Goal: Information Seeking & Learning: Learn about a topic

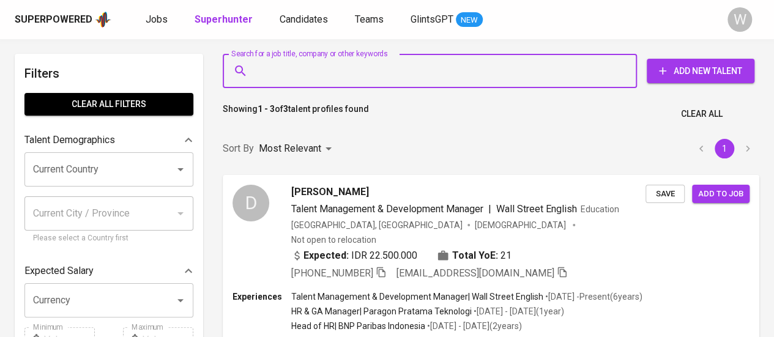
click at [353, 76] on input "Search for a job title, company or other keywords" at bounding box center [433, 70] width 360 height 23
paste input "[PERSON_NAME] ([PERSON_NAME]) [PERSON_NAME]"
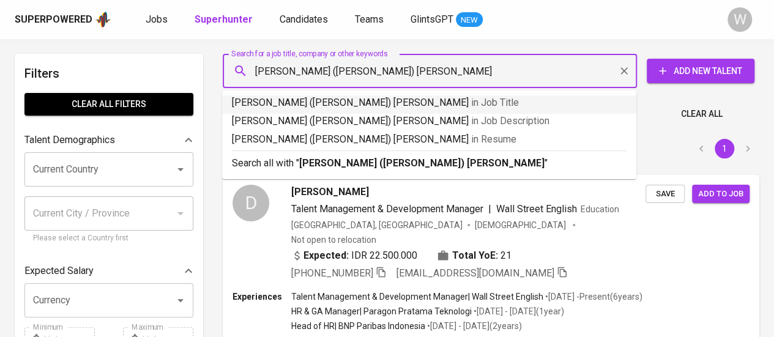
click at [318, 79] on input "[PERSON_NAME] ([PERSON_NAME]) [PERSON_NAME]" at bounding box center [433, 70] width 360 height 23
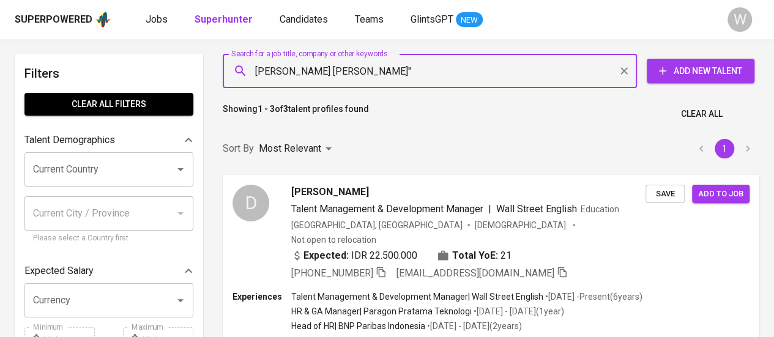
type input ""[PERSON_NAME] [PERSON_NAME]""
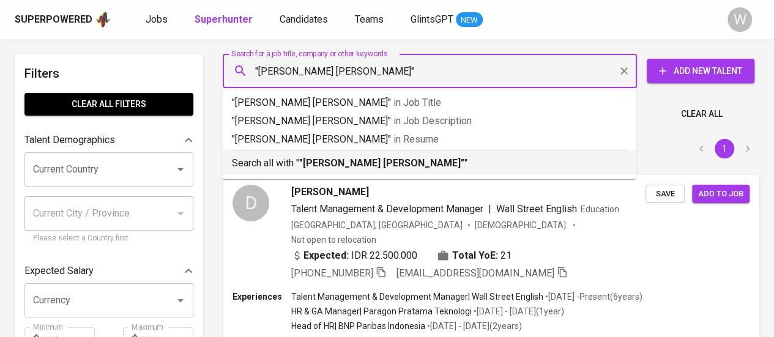
click at [341, 165] on b ""[PERSON_NAME] [PERSON_NAME]"" at bounding box center [381, 163] width 165 height 12
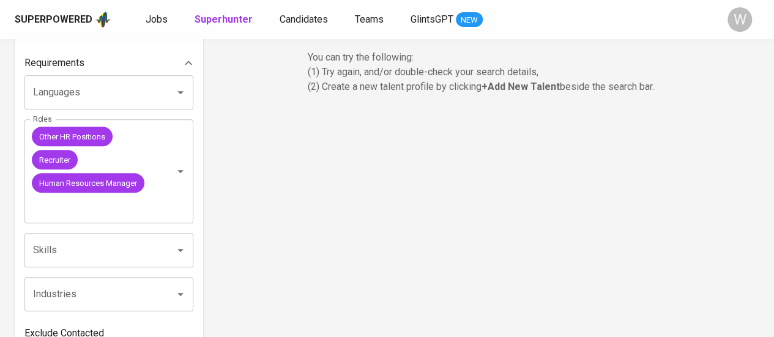
scroll to position [402, 0]
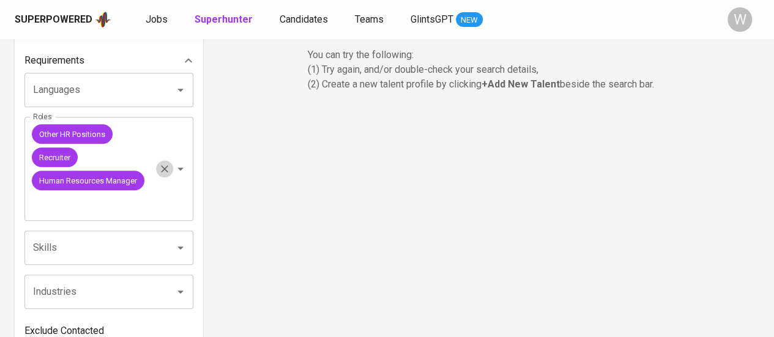
click at [163, 177] on button "Clear" at bounding box center [164, 168] width 17 height 17
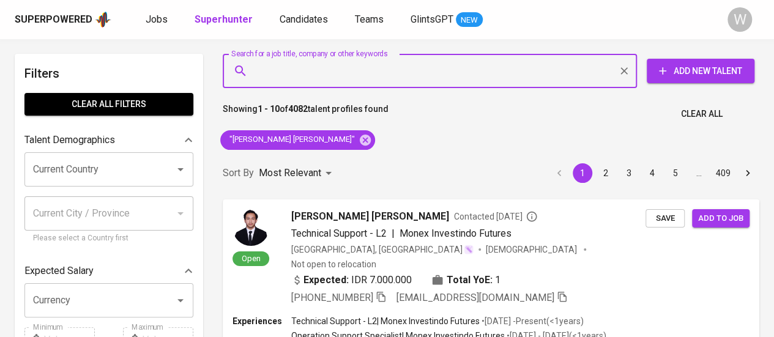
click at [500, 59] on input "Search for a job title, company or other keywords" at bounding box center [433, 70] width 360 height 23
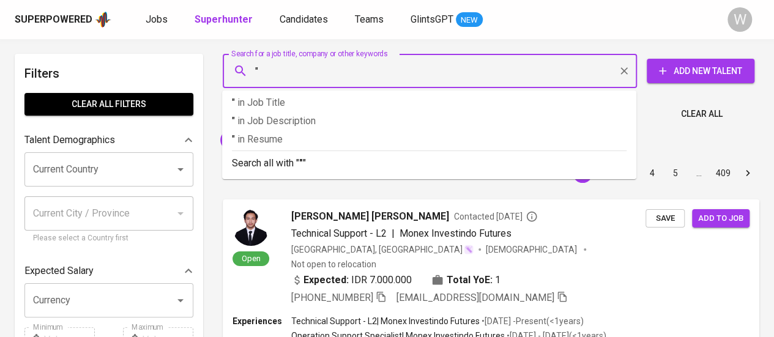
paste input "[PERSON_NAME]"
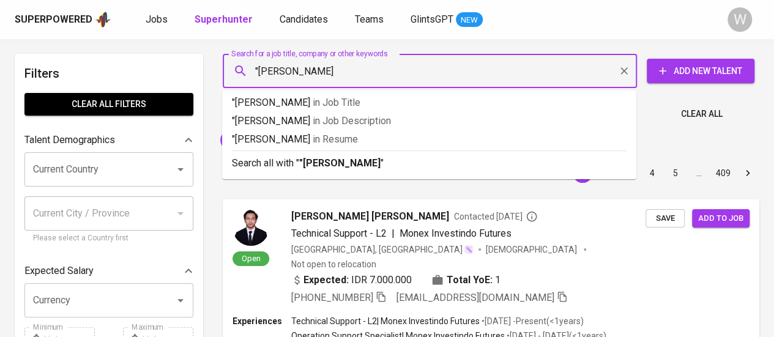
type input ""[PERSON_NAME]""
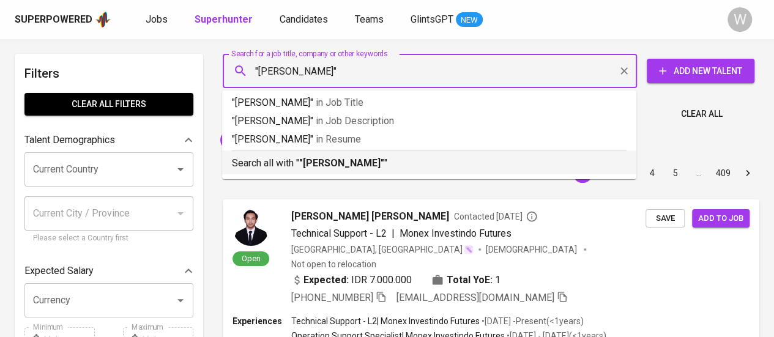
click at [458, 166] on p "Search all with " "[PERSON_NAME]" "" at bounding box center [429, 163] width 395 height 15
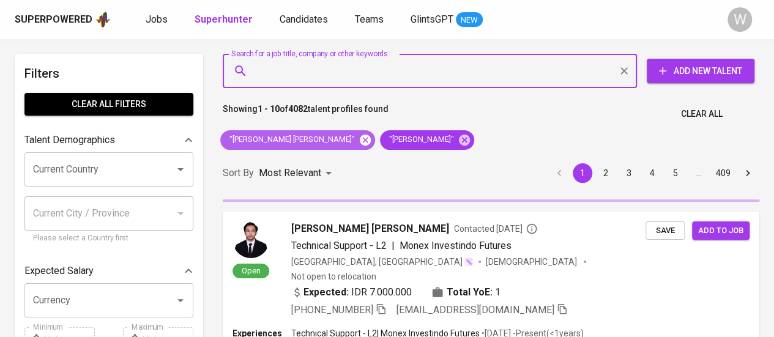
click at [360, 141] on icon at bounding box center [365, 139] width 11 height 11
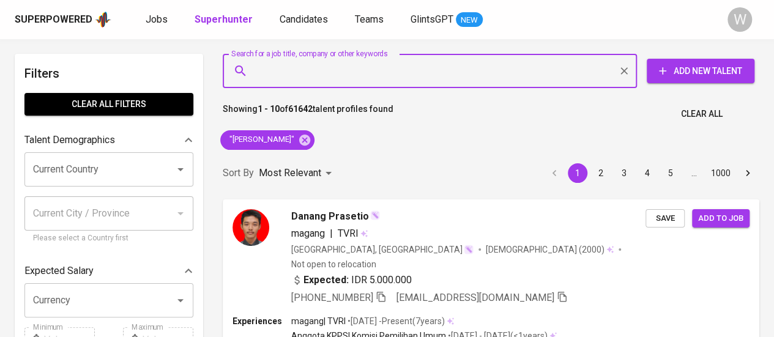
click at [333, 65] on input "Search for a job title, company or other keywords" at bounding box center [433, 70] width 360 height 23
paste input "[EMAIL_ADDRESS][DOMAIN_NAME]"
type input "[EMAIL_ADDRESS][DOMAIN_NAME]"
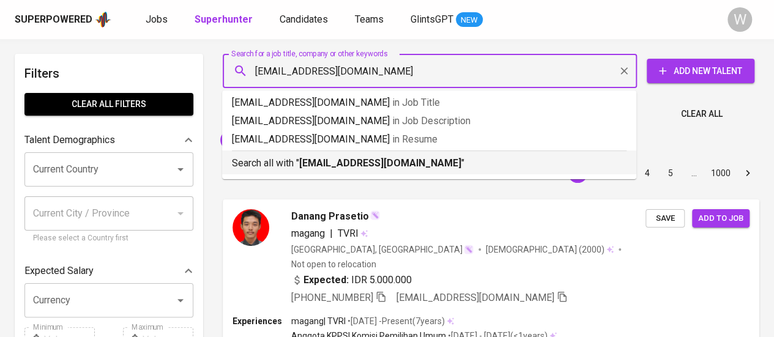
click at [369, 171] on li "Search all with " [EMAIL_ADDRESS][DOMAIN_NAME] "" at bounding box center [429, 163] width 414 height 24
click at [384, 169] on div "Sort By Most Relevant MOST_RELEVANT 1 2 3 4 5 … 1000" at bounding box center [490, 173] width 551 height 37
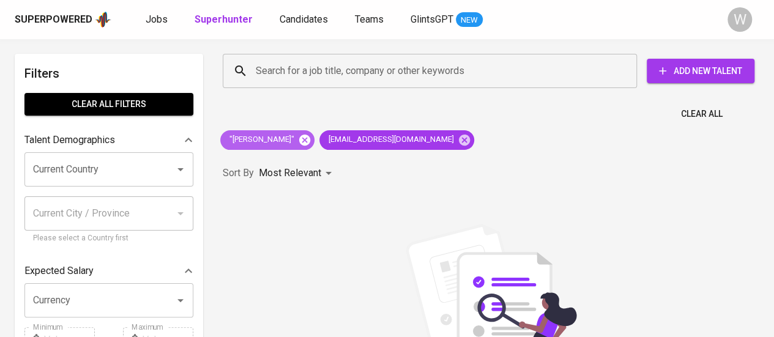
click at [311, 141] on icon at bounding box center [304, 139] width 13 height 13
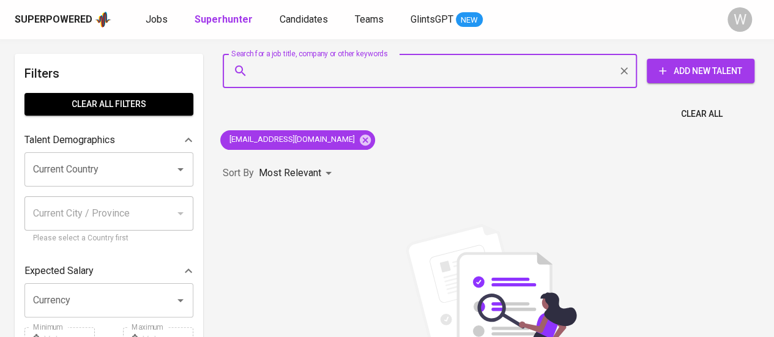
click at [415, 76] on input "Search for a job title, company or other keywords" at bounding box center [433, 70] width 360 height 23
paste input "[DOMAIN_NAME][EMAIL_ADDRESS][DOMAIN_NAME]"
type input "[DOMAIN_NAME][EMAIL_ADDRESS][DOMAIN_NAME]"
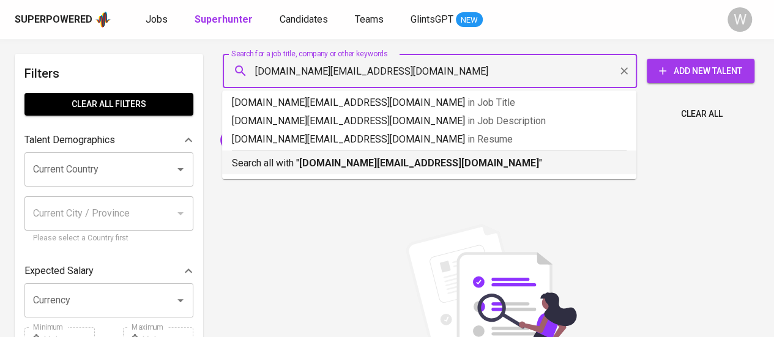
click at [403, 158] on b "[DOMAIN_NAME][EMAIL_ADDRESS][DOMAIN_NAME]" at bounding box center [419, 163] width 240 height 12
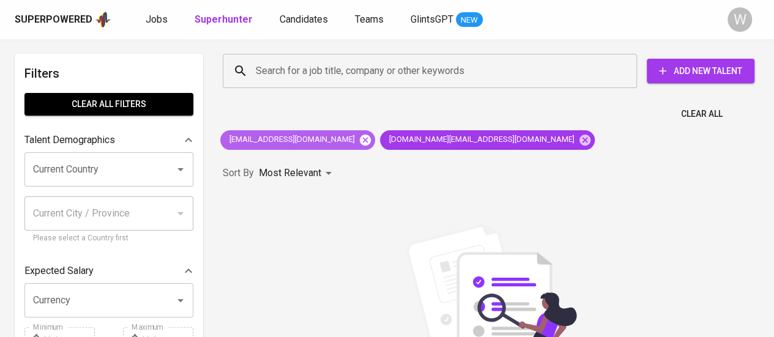
click at [360, 141] on icon at bounding box center [365, 139] width 11 height 11
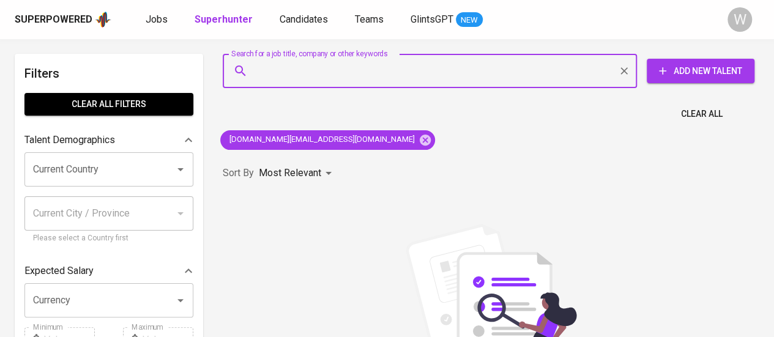
click at [444, 76] on input "Search for a job title, company or other keywords" at bounding box center [433, 70] width 360 height 23
paste input "Raidah Subagia"
type input ""Raidah Subagia""
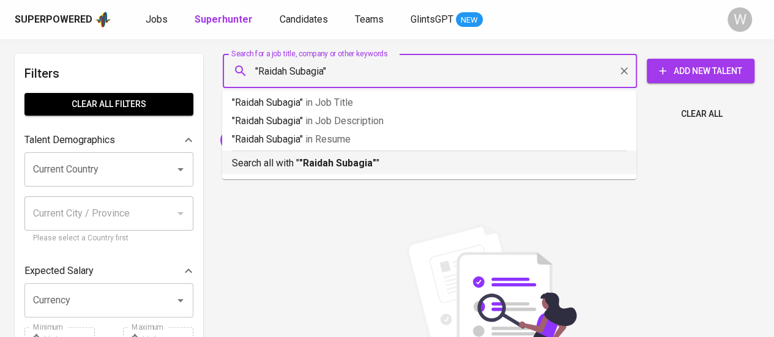
click at [389, 165] on p "Search all with " "Raidah Subagia" "" at bounding box center [429, 163] width 395 height 15
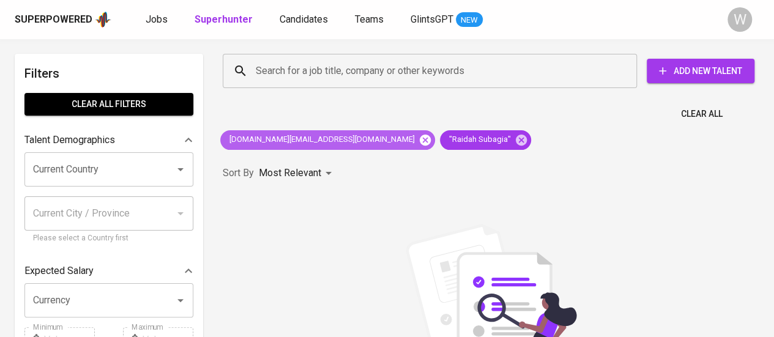
click at [420, 143] on icon at bounding box center [425, 139] width 11 height 11
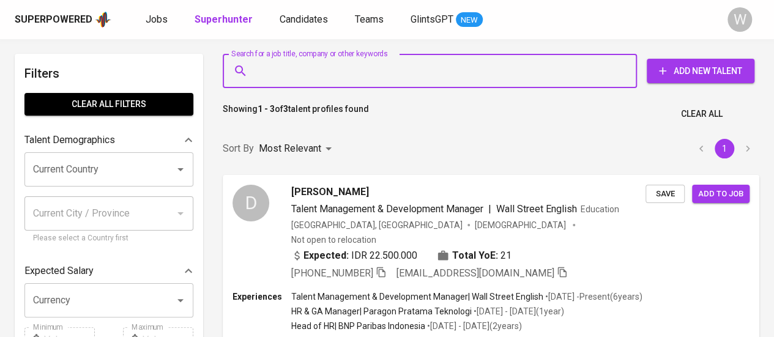
click at [412, 81] on input "Search for a job title, company or other keywords" at bounding box center [433, 70] width 360 height 23
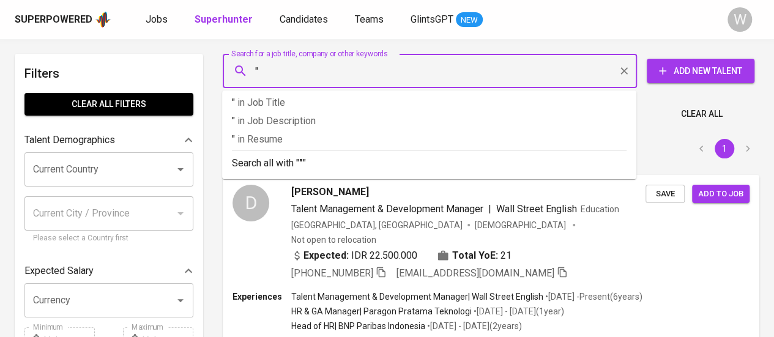
paste input "[PERSON_NAME]"
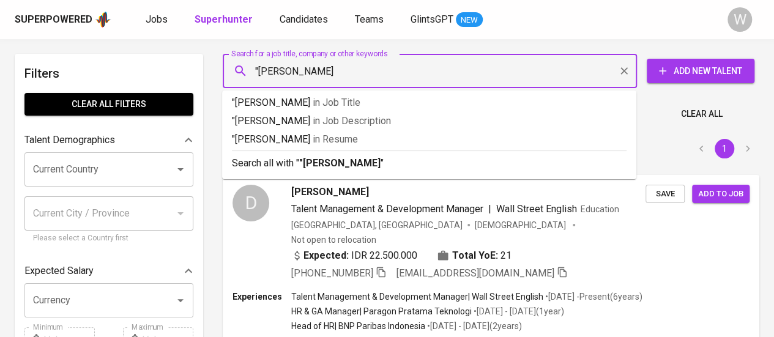
type input ""[PERSON_NAME]""
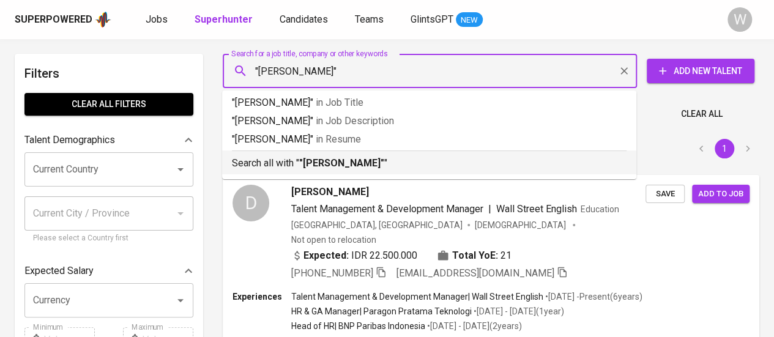
click at [374, 162] on b ""[PERSON_NAME]"" at bounding box center [341, 163] width 85 height 12
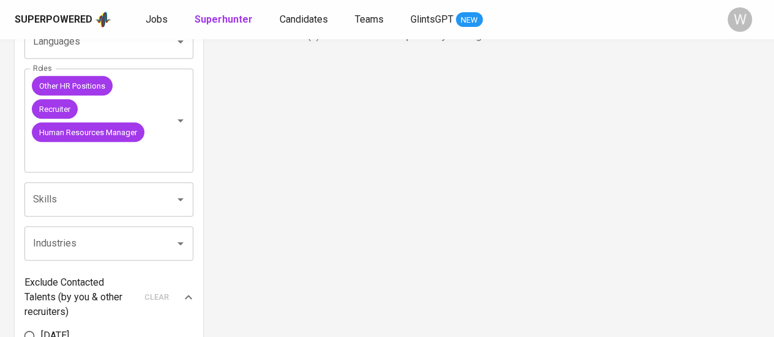
scroll to position [455, 0]
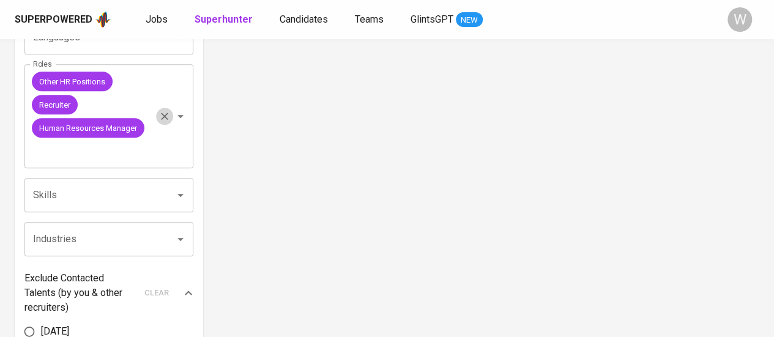
click at [162, 122] on icon "Clear" at bounding box center [164, 116] width 12 height 12
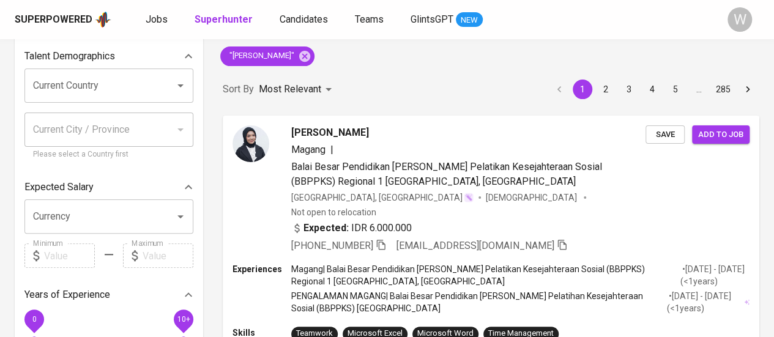
scroll to position [84, 0]
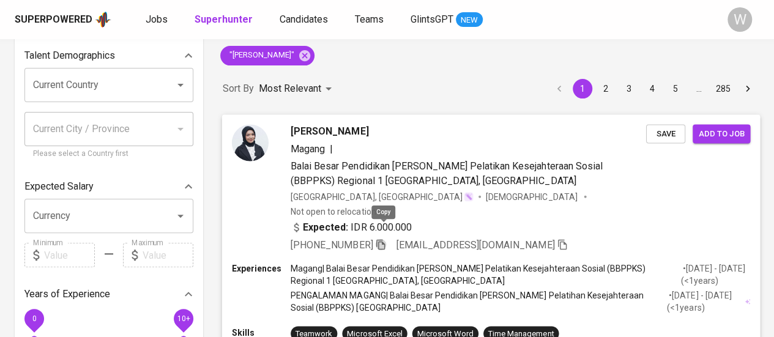
click at [381, 239] on icon "button" at bounding box center [380, 244] width 9 height 10
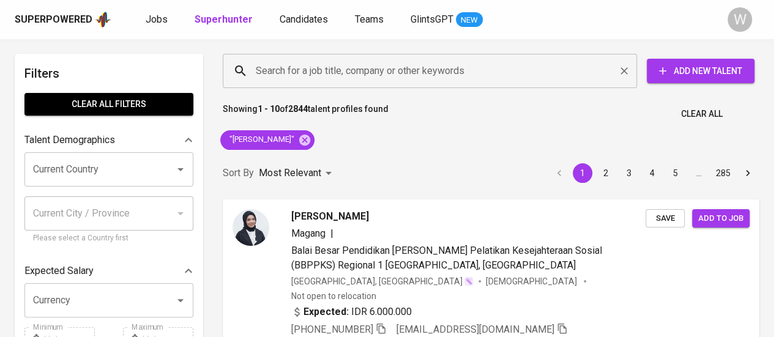
click at [344, 85] on div "Search for a job title, company or other keywords" at bounding box center [430, 71] width 414 height 34
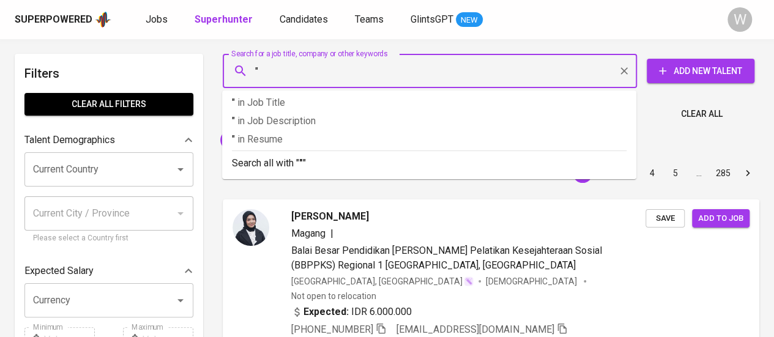
paste input "Regina Wynne"
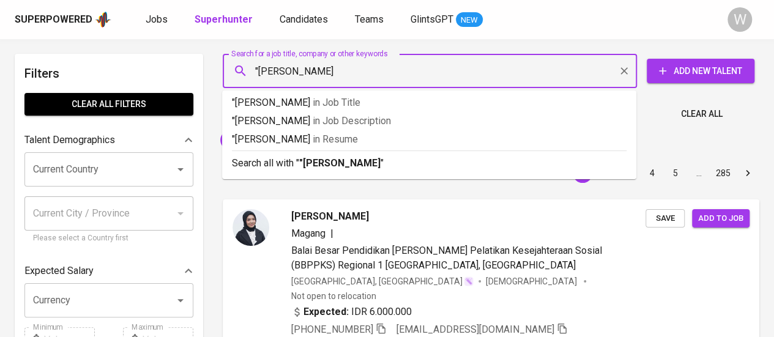
type input ""Regina Wynne""
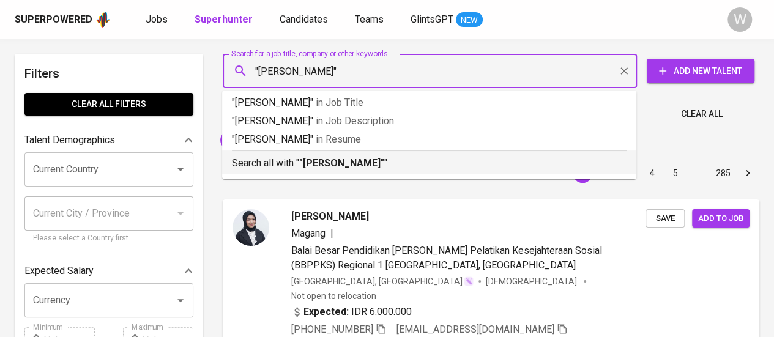
click at [368, 171] on li "Search all with " "Regina Wynne" "" at bounding box center [429, 163] width 414 height 24
click at [371, 168] on div "Sort By Most Relevant MOST_RELEVANT 1 2 3 4 5 … 285" at bounding box center [490, 173] width 551 height 37
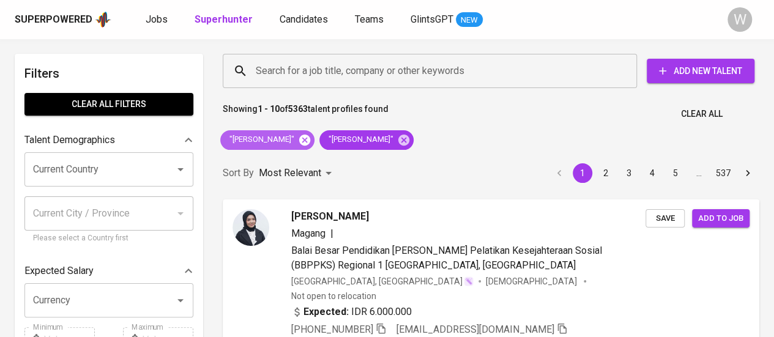
click at [307, 146] on icon at bounding box center [304, 139] width 13 height 13
